Goal: Information Seeking & Learning: Learn about a topic

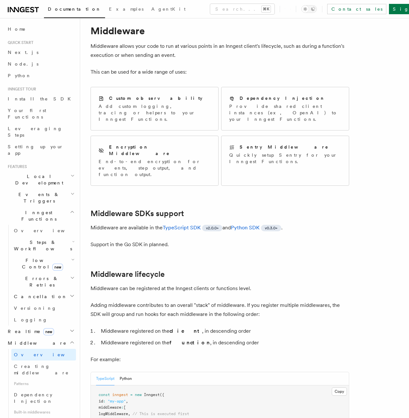
scroll to position [55, 0]
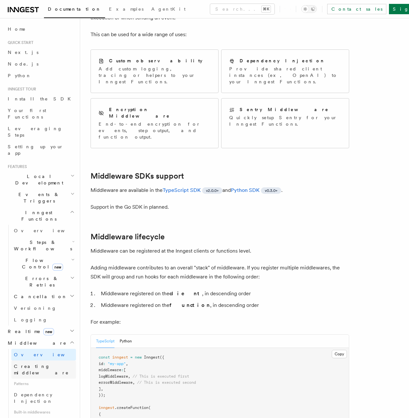
click at [42, 364] on span "Creating middleware" at bounding box center [41, 370] width 55 height 12
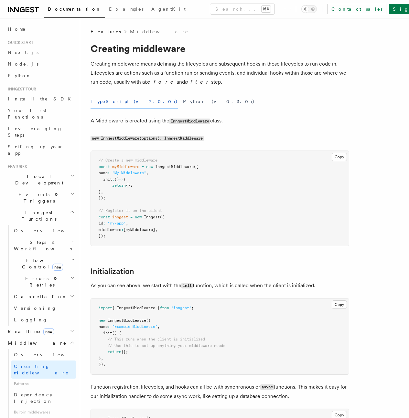
drag, startPoint x: 246, startPoint y: 82, endPoint x: 205, endPoint y: 80, distance: 41.4
click at [205, 80] on p "Creating middleware means defining the lifecycles and subsequent hooks in those…" at bounding box center [219, 72] width 259 height 27
click at [176, 80] on em "before" at bounding box center [161, 82] width 32 height 6
drag, startPoint x: 178, startPoint y: 211, endPoint x: 110, endPoint y: 210, distance: 67.9
click at [110, 210] on pre "// Create a new middleware const myMiddleware = new InngestMiddleware ({ name :…" at bounding box center [220, 198] width 258 height 95
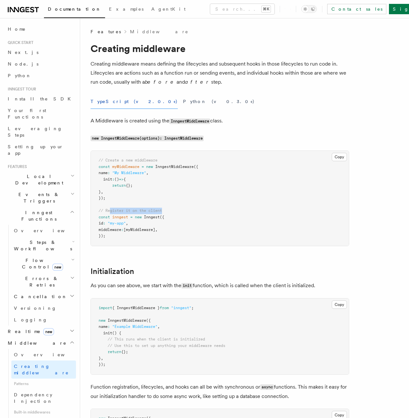
click at [110, 209] on span "// Register it on the client" at bounding box center [130, 210] width 63 height 5
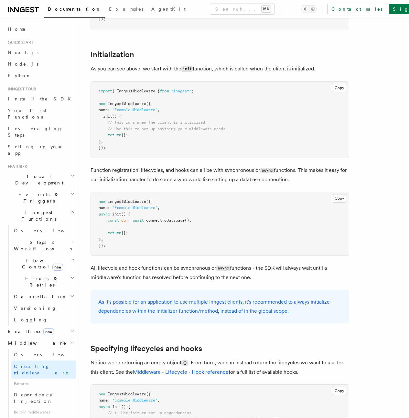
scroll to position [413, 0]
